Goal: Task Accomplishment & Management: Manage account settings

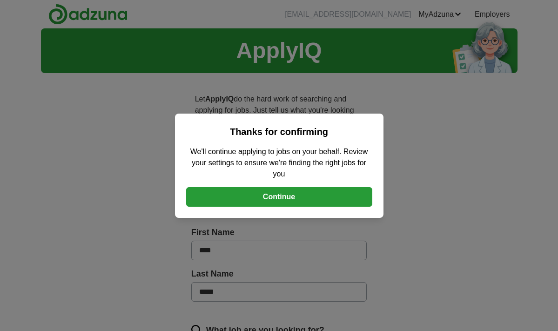
click at [302, 199] on button "Continue" at bounding box center [279, 197] width 186 height 20
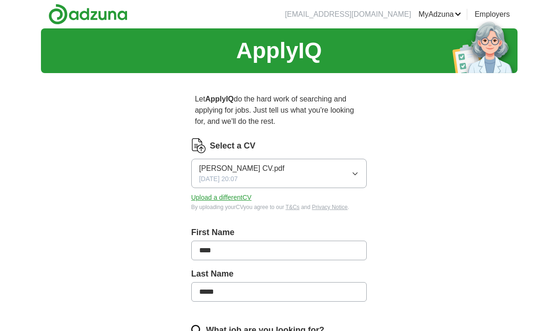
click at [302, 176] on button "[PERSON_NAME] CV.pdf [DATE] 20:07" at bounding box center [279, 173] width 176 height 29
click at [286, 203] on div "[PERSON_NAME] CV.pdf ✓" at bounding box center [279, 200] width 160 height 13
click at [243, 198] on button "Upload a different CV" at bounding box center [221, 198] width 61 height 10
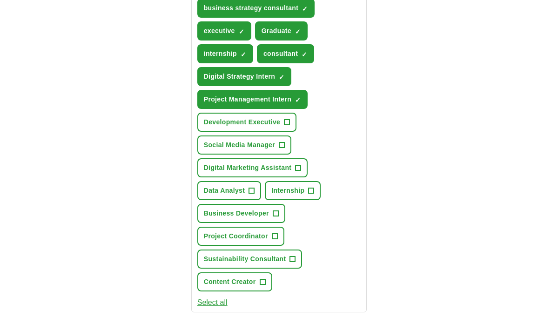
scroll to position [429, 0]
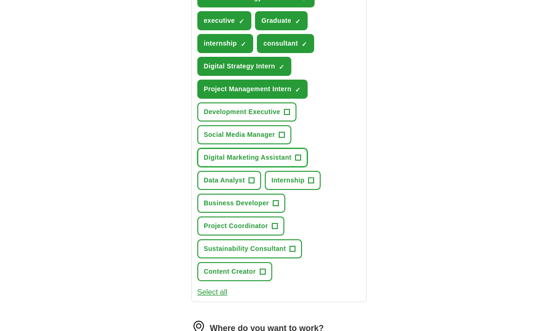
click at [291, 157] on span "Digital Marketing Assistant" at bounding box center [248, 158] width 88 height 10
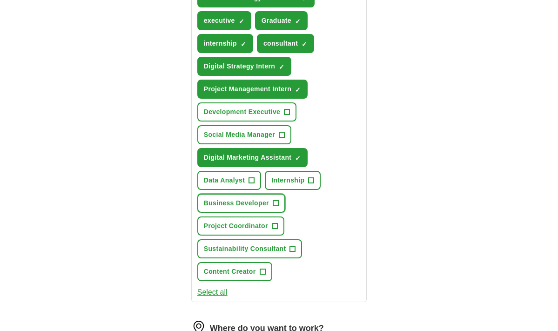
click at [276, 201] on span "+" at bounding box center [276, 203] width 6 height 7
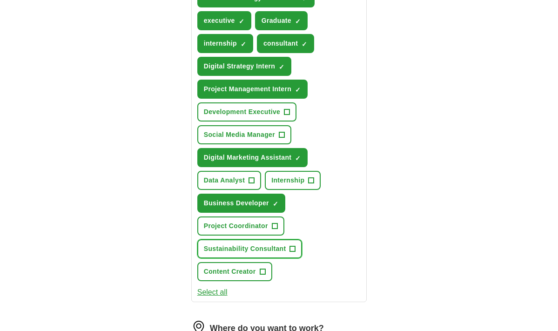
click at [289, 254] on button "Sustainability Consultant +" at bounding box center [249, 248] width 105 height 19
click at [208, 298] on button "Select all" at bounding box center [212, 292] width 30 height 11
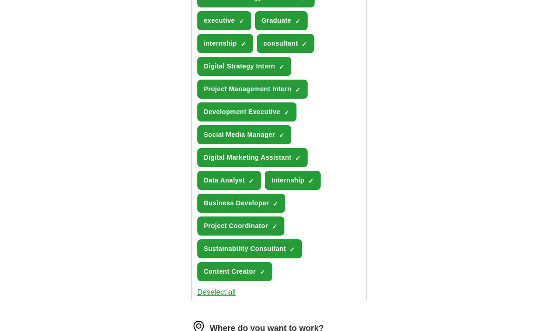
click at [208, 298] on button "Deselect all" at bounding box center [216, 292] width 39 height 11
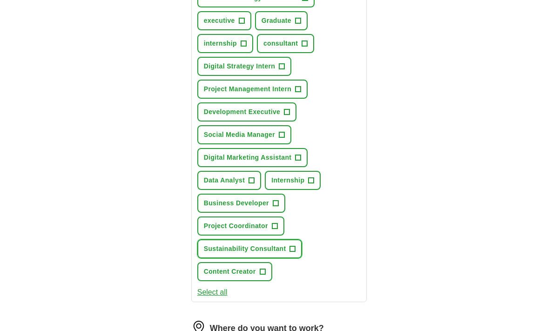
click at [275, 251] on span "Sustainability Consultant" at bounding box center [245, 249] width 82 height 10
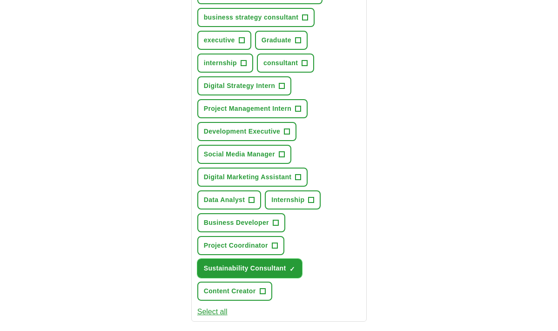
scroll to position [408, 0]
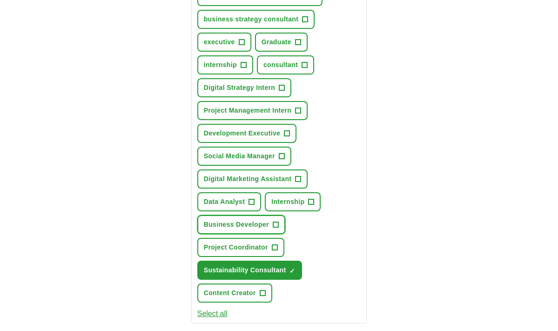
click at [266, 219] on button "Business Developer +" at bounding box center [241, 224] width 88 height 19
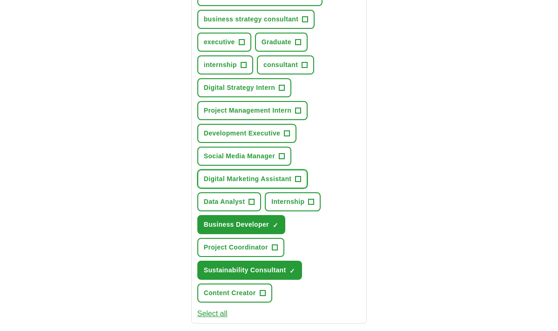
click at [278, 183] on span "Digital Marketing Assistant" at bounding box center [248, 179] width 88 height 10
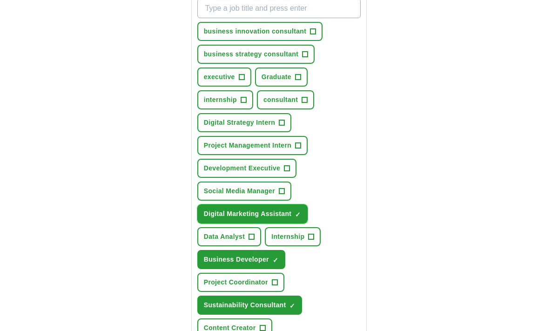
scroll to position [370, 0]
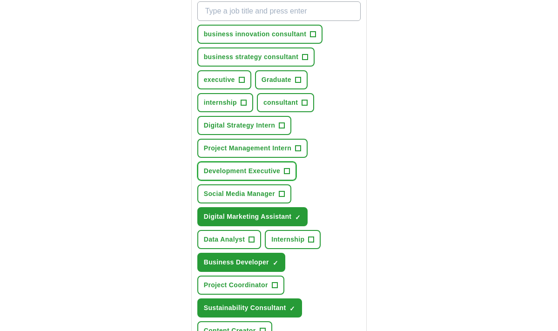
click at [273, 166] on span "Development Executive" at bounding box center [242, 171] width 77 height 10
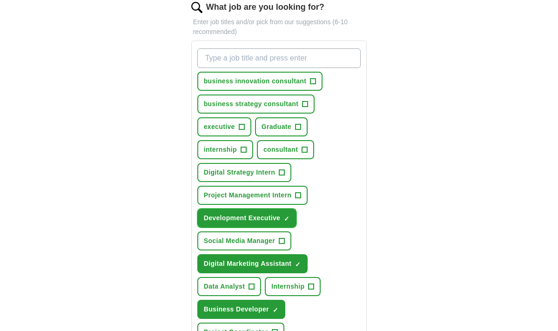
scroll to position [322, 0]
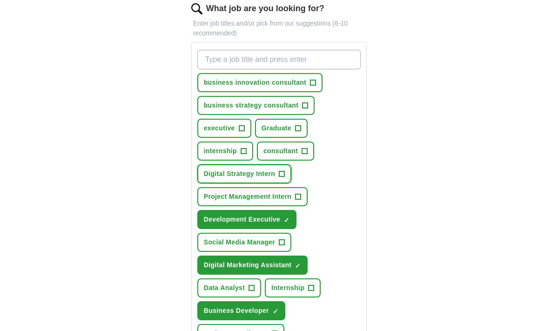
click at [270, 173] on span "Digital Strategy Intern" at bounding box center [240, 174] width 72 height 10
click at [236, 150] on span "internship" at bounding box center [220, 151] width 33 height 10
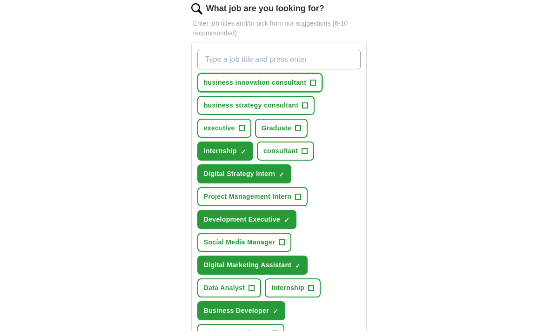
click at [283, 80] on span "business innovation consultant" at bounding box center [255, 83] width 103 height 10
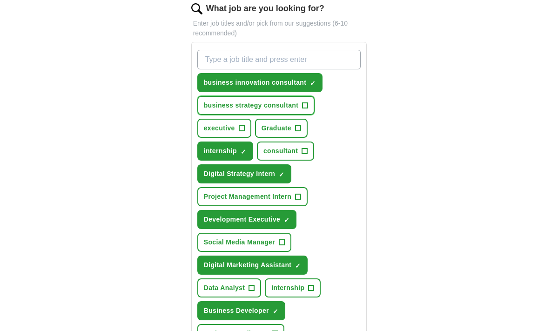
click at [275, 98] on button "business strategy consultant +" at bounding box center [256, 105] width 118 height 19
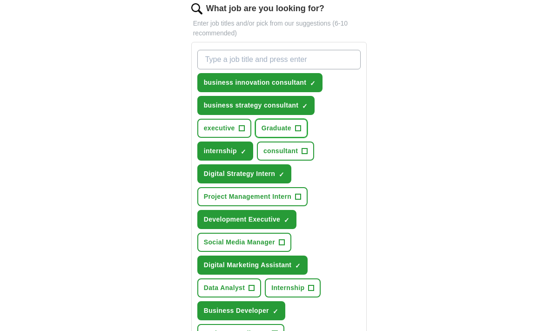
click at [270, 123] on span "Graduate" at bounding box center [277, 128] width 30 height 10
click at [270, 145] on button "consultant +" at bounding box center [285, 151] width 57 height 19
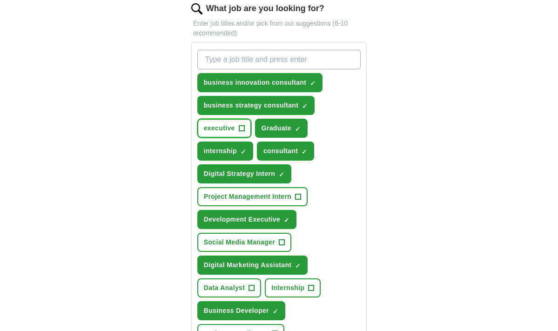
click at [229, 130] on span "executive" at bounding box center [219, 128] width 31 height 10
click at [267, 59] on input "What job are you looking for?" at bounding box center [279, 60] width 164 height 20
type input "digital consultant"
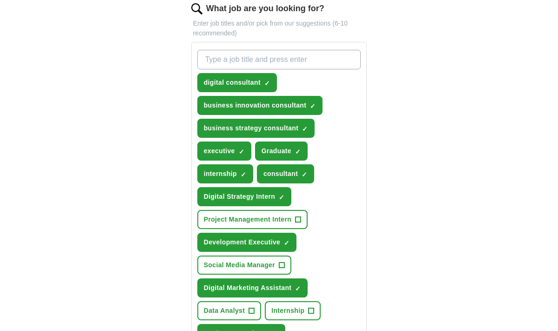
click at [285, 60] on input "What job are you looking for?" at bounding box center [279, 60] width 164 height 20
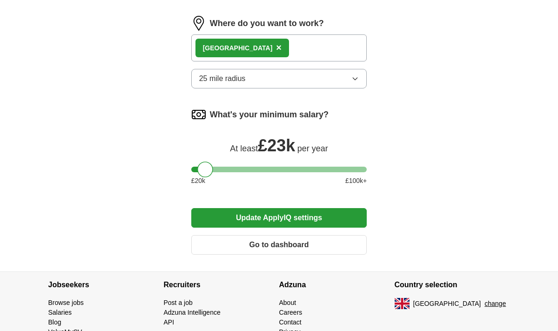
scroll to position [760, 0]
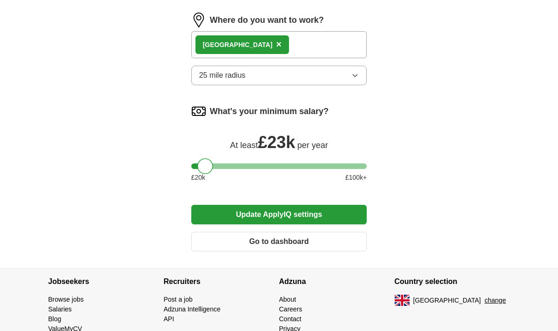
click at [293, 217] on button "Update ApplyIQ settings" at bounding box center [279, 215] width 176 height 20
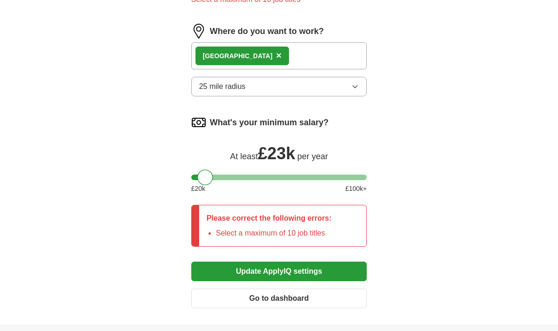
click at [287, 241] on div "Please correct the following errors: Select a maximum of 10 job titles" at bounding box center [269, 225] width 140 height 41
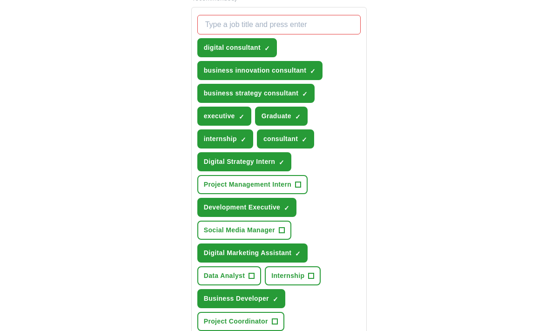
scroll to position [345, 0]
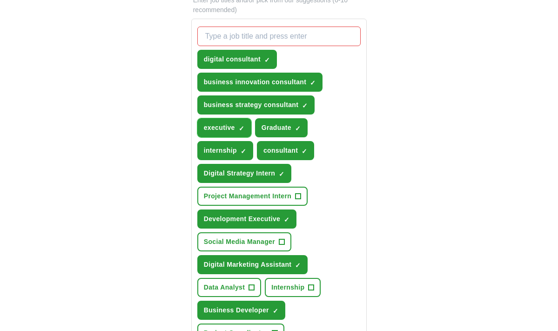
click at [235, 132] on button "executive ✓ ×" at bounding box center [224, 127] width 54 height 19
click at [237, 150] on button "internship ✓ ×" at bounding box center [225, 150] width 56 height 19
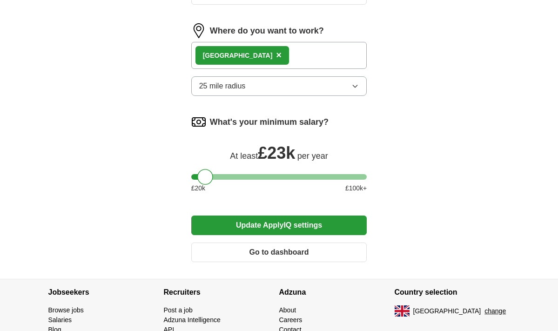
scroll to position [801, 0]
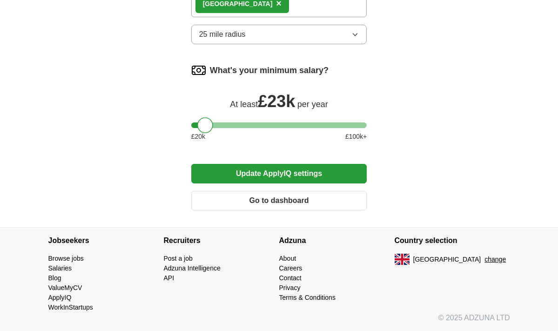
click at [259, 174] on button "Update ApplyIQ settings" at bounding box center [279, 174] width 176 height 20
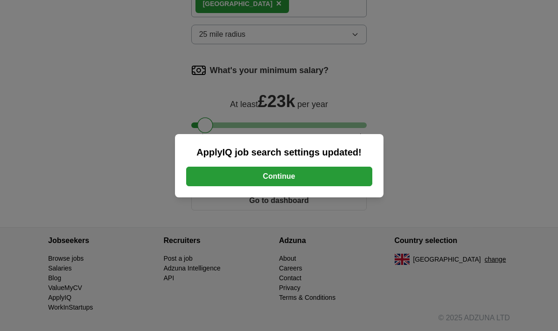
click at [259, 174] on button "Continue" at bounding box center [279, 177] width 186 height 20
